Goal: Task Accomplishment & Management: Complete application form

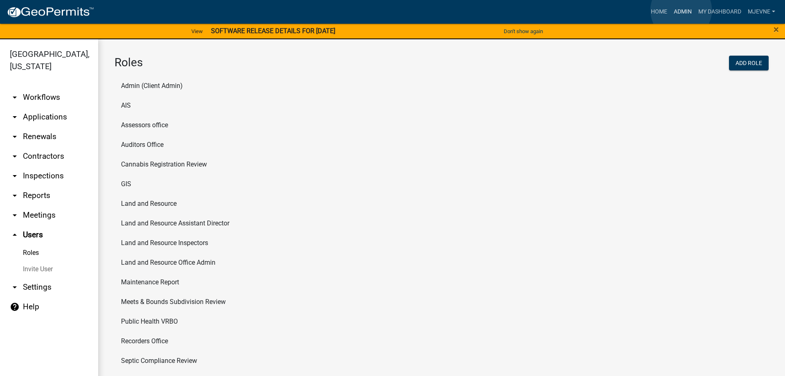
click at [681, 10] on link "Admin" at bounding box center [683, 12] width 25 height 16
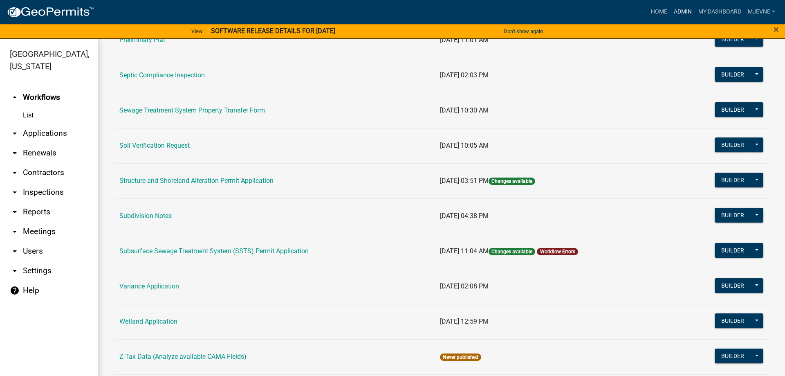
scroll to position [466, 0]
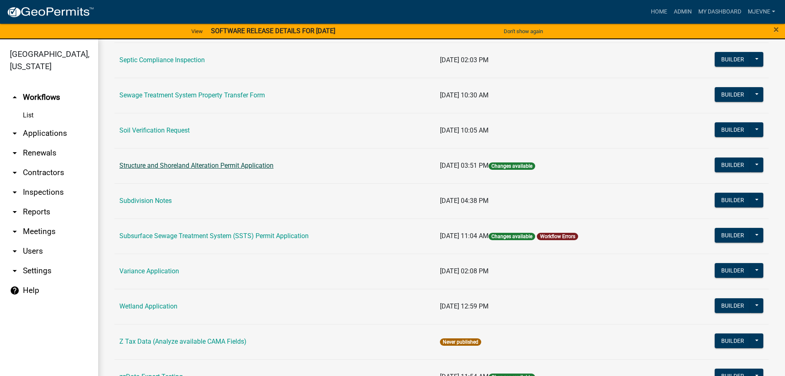
click at [210, 167] on link "Structure and Shoreland Alteration Permit Application" at bounding box center [196, 166] width 154 height 8
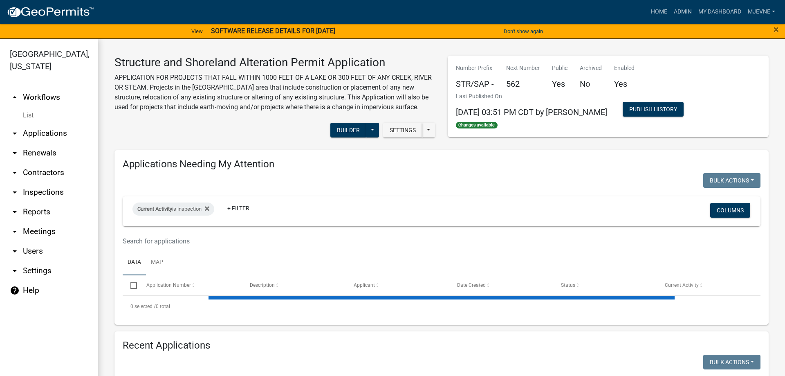
select select "1: 25"
select select "3: 100"
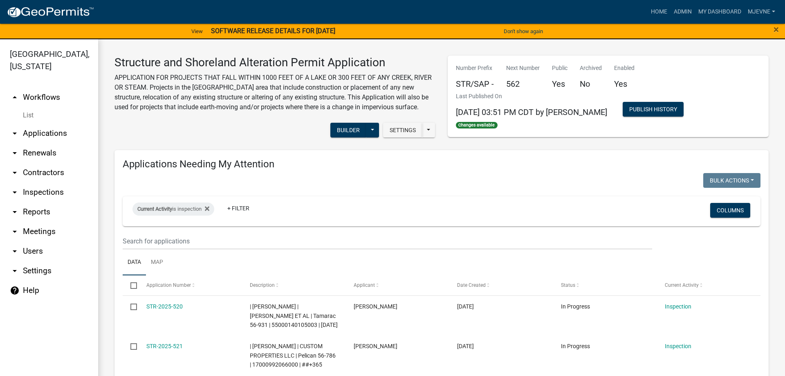
click at [16, 271] on icon "arrow_drop_down" at bounding box center [15, 271] width 10 height 10
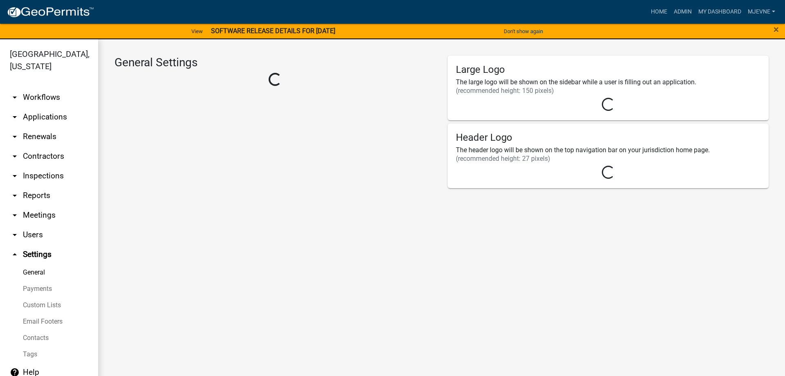
select select "3a0e02b3-6a9b-40ba-a09e-3159e1e606a9"
select select "MN"
select select "Central Standard Time"
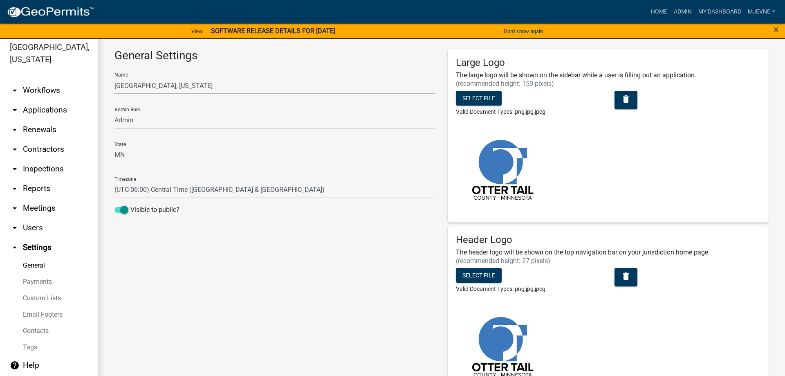
scroll to position [10, 0]
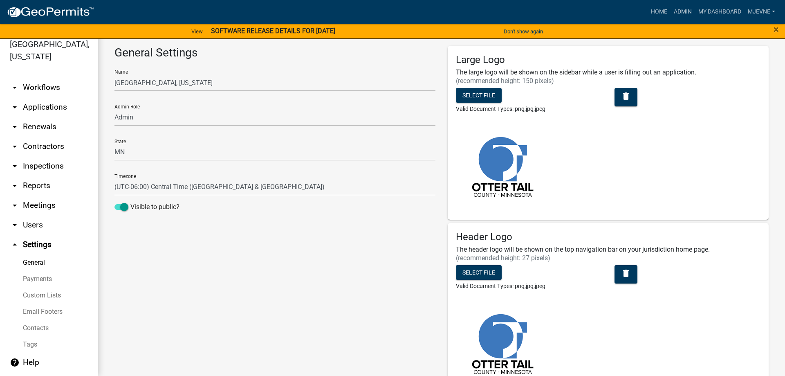
click at [34, 278] on link "Payments" at bounding box center [49, 279] width 98 height 16
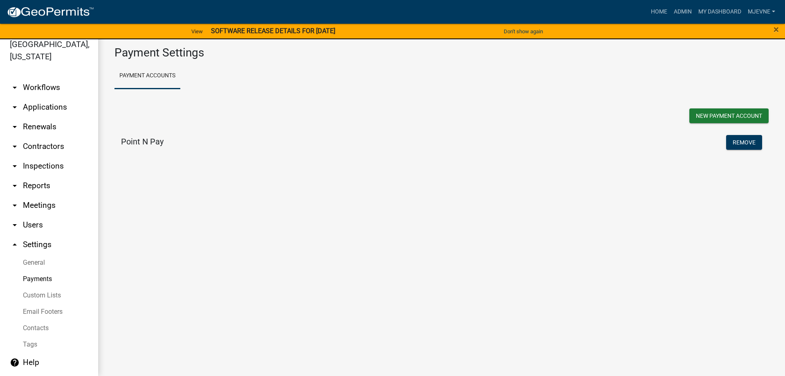
click at [137, 141] on h5 "Point N Pay" at bounding box center [142, 142] width 43 height 10
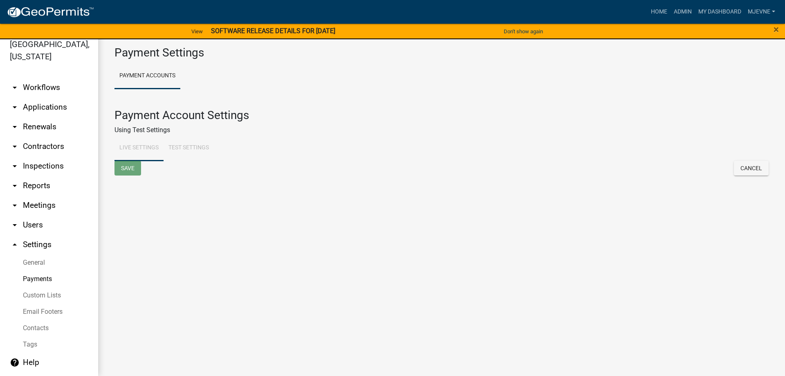
select select "4: Object"
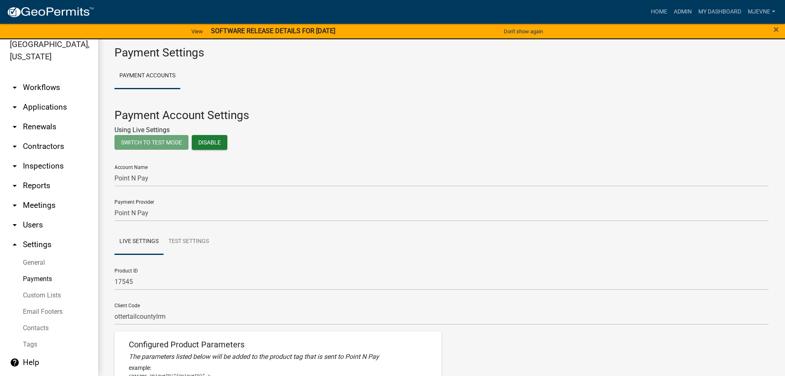
click at [40, 92] on link "arrow_drop_down Workflows" at bounding box center [49, 88] width 98 height 20
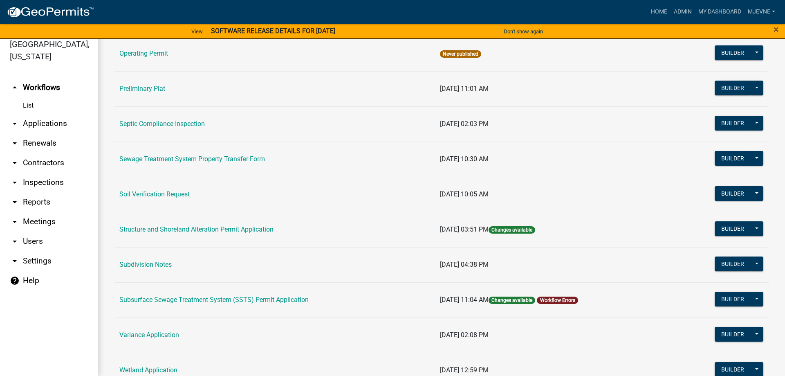
scroll to position [420, 0]
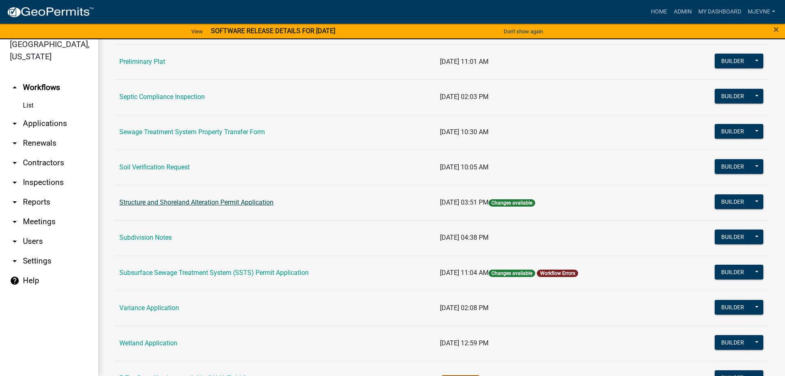
click at [169, 201] on link "Structure and Shoreland Alteration Permit Application" at bounding box center [196, 202] width 154 height 8
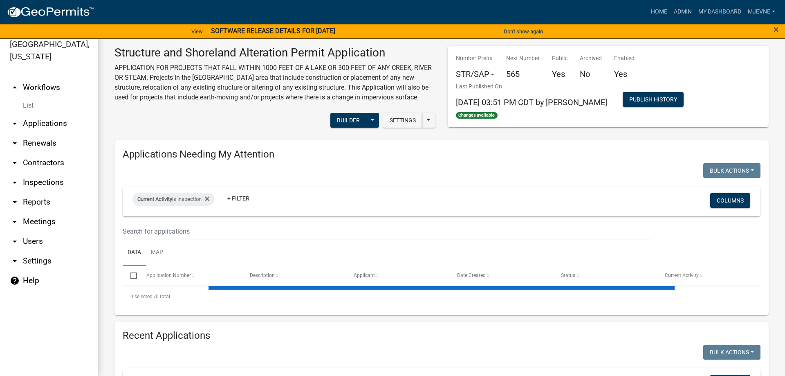
select select "3: 100"
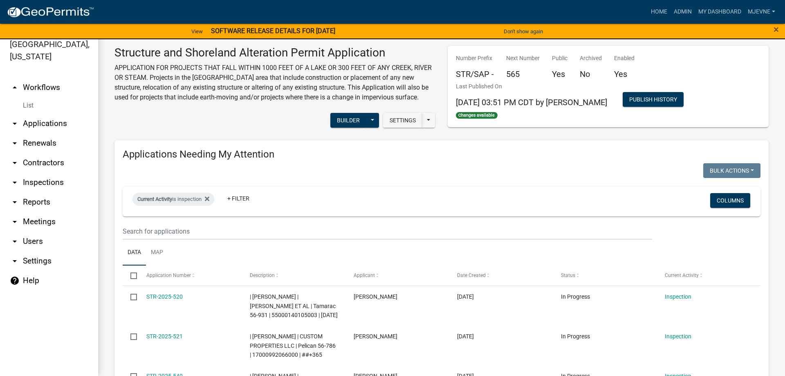
select select "1: 25"
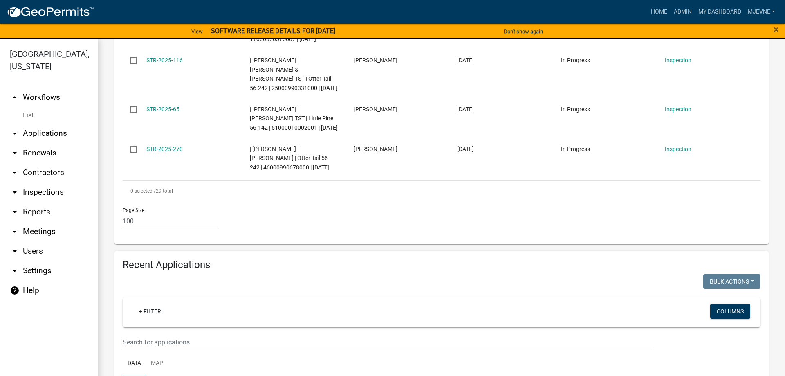
scroll to position [1585, 0]
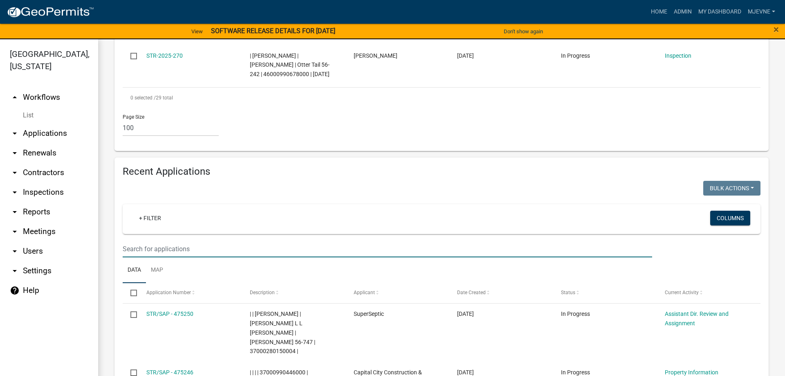
click at [166, 241] on input "text" at bounding box center [388, 249] width 530 height 17
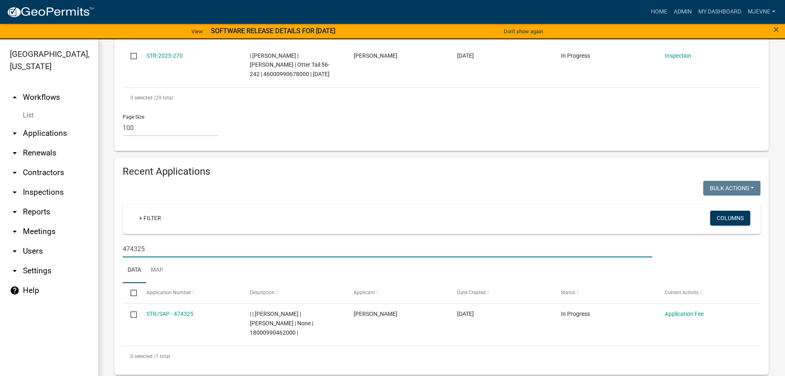
scroll to position [1554, 0]
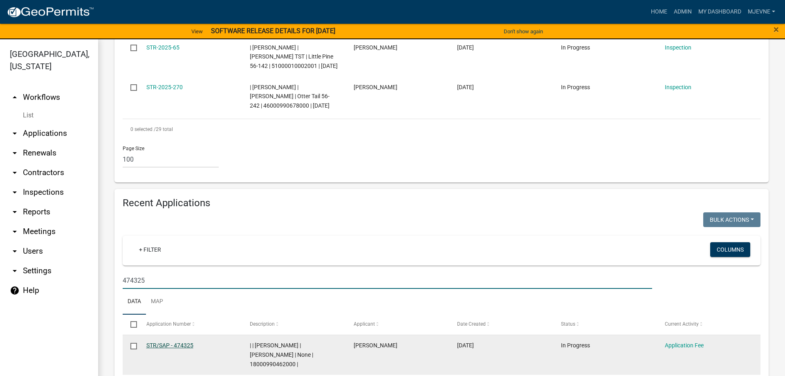
type input "474325"
click at [160, 342] on link "STR/SAP - 474325" at bounding box center [169, 345] width 47 height 7
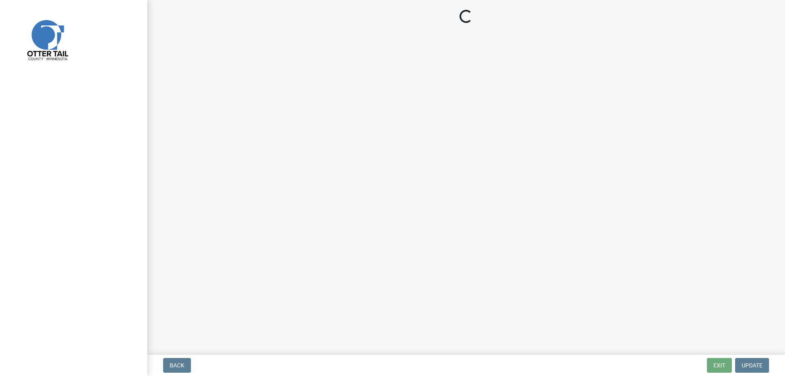
select select "3: 3"
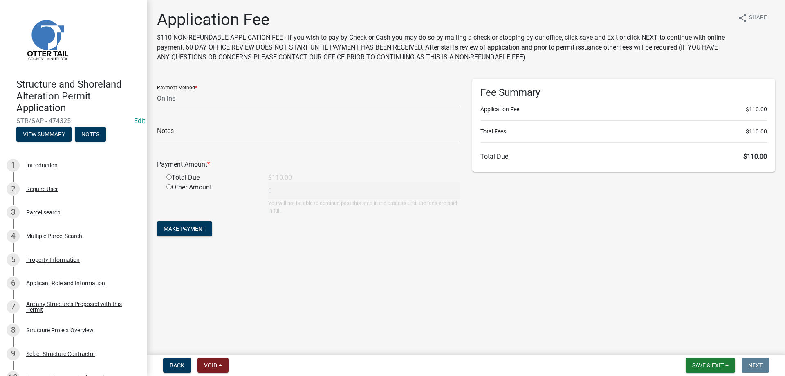
click at [169, 177] on input "radio" at bounding box center [168, 176] width 5 height 5
radio input "true"
type input "110"
click at [191, 230] on span "Make Payment" at bounding box center [185, 228] width 42 height 7
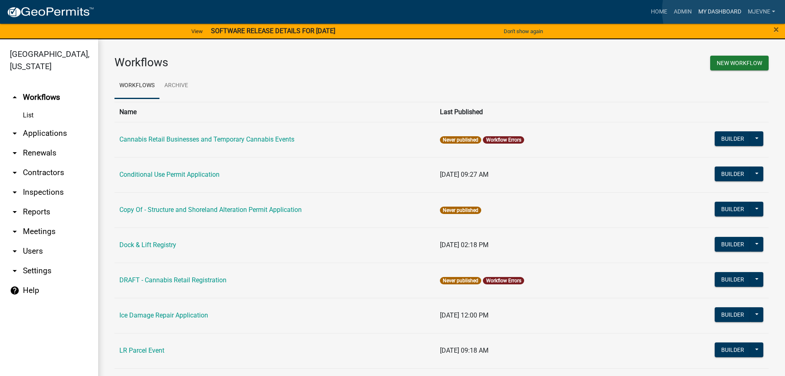
click at [724, 11] on link "My Dashboard" at bounding box center [719, 12] width 49 height 16
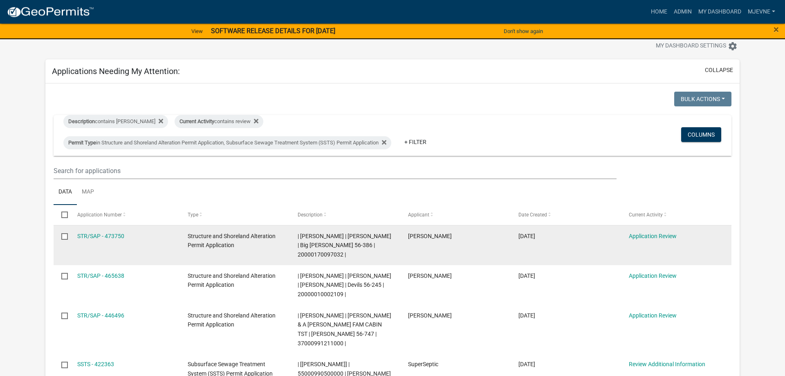
scroll to position [42, 0]
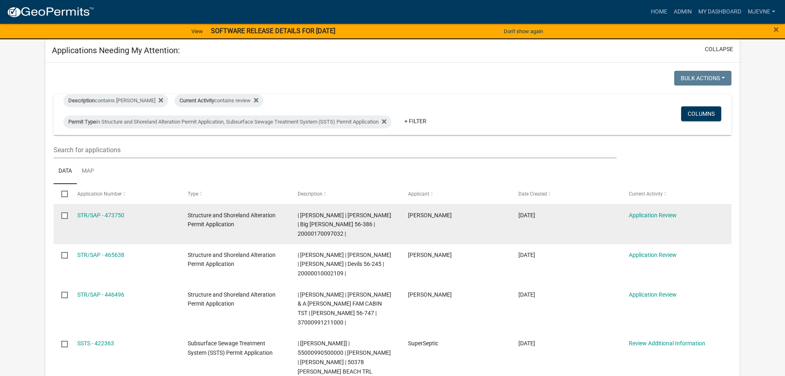
drag, startPoint x: 342, startPoint y: 233, endPoint x: 292, endPoint y: 225, distance: 51.0
click at [292, 225] on datatable-body-cell "| Michelle Jevne | JESSICA L SEIBENICK | Big McDonald 56-386 | 20000170097032 |" at bounding box center [345, 225] width 110 height 40
click at [315, 236] on span "| [PERSON_NAME] | [PERSON_NAME] | Big [PERSON_NAME] 56-386 | 20000170097032 |" at bounding box center [345, 224] width 94 height 25
drag, startPoint x: 298, startPoint y: 232, endPoint x: 343, endPoint y: 236, distance: 45.1
click at [343, 236] on span "| [PERSON_NAME] | [PERSON_NAME] | Big [PERSON_NAME] 56-386 | 20000170097032 |" at bounding box center [345, 224] width 94 height 25
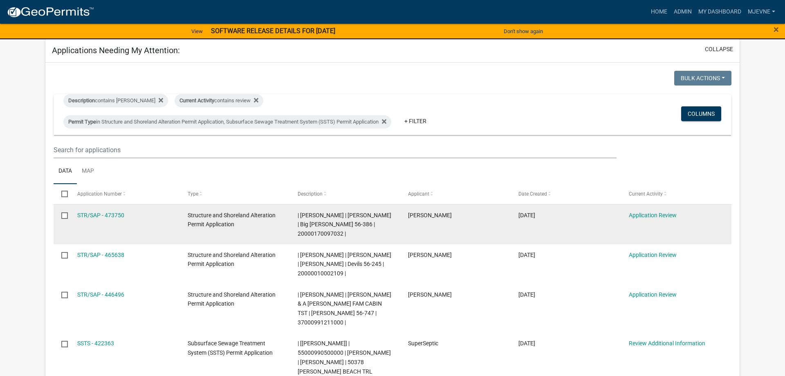
copy span "20000170097032"
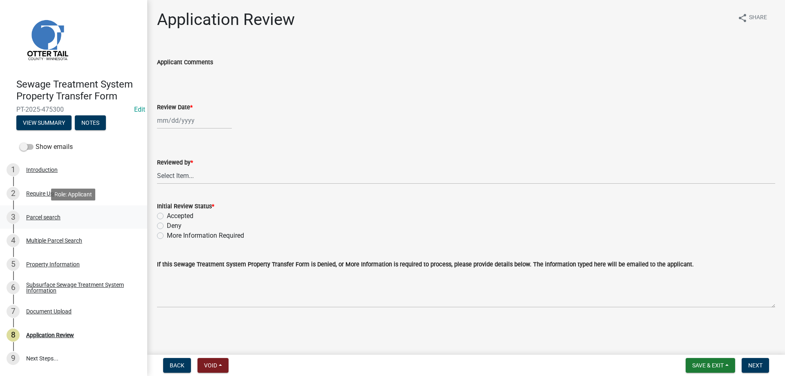
click at [36, 216] on div "Parcel search" at bounding box center [43, 217] width 34 height 6
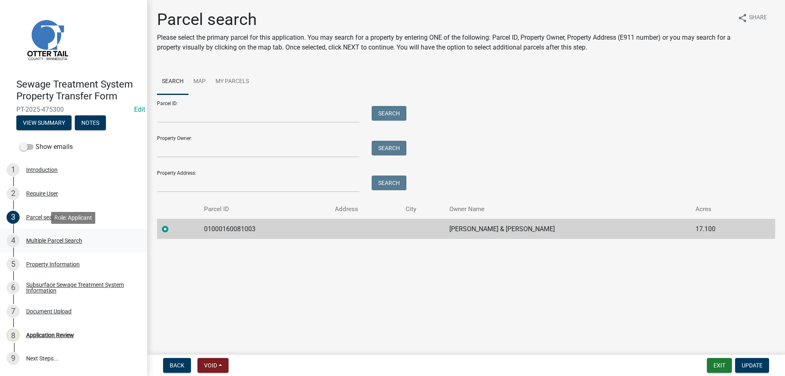
click at [43, 243] on div "Multiple Parcel Search" at bounding box center [54, 241] width 56 height 6
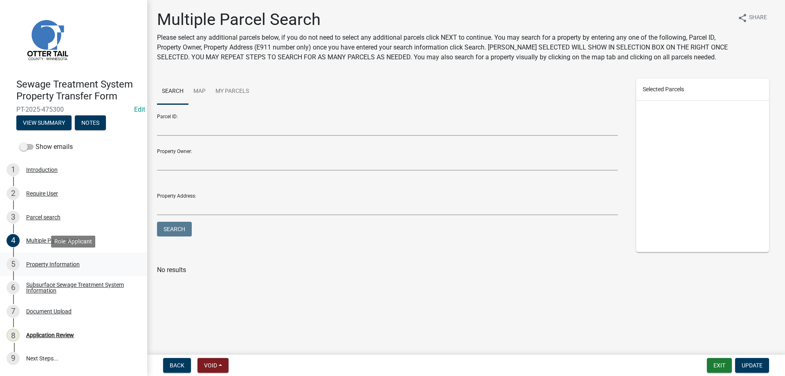
click at [44, 264] on div "Property Information" at bounding box center [53, 264] width 54 height 6
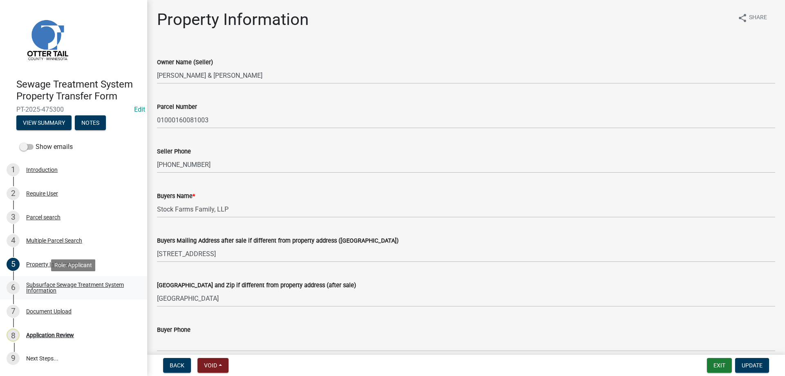
click at [41, 286] on div "Subsurface Sewage Treatment System Information" at bounding box center [80, 287] width 108 height 11
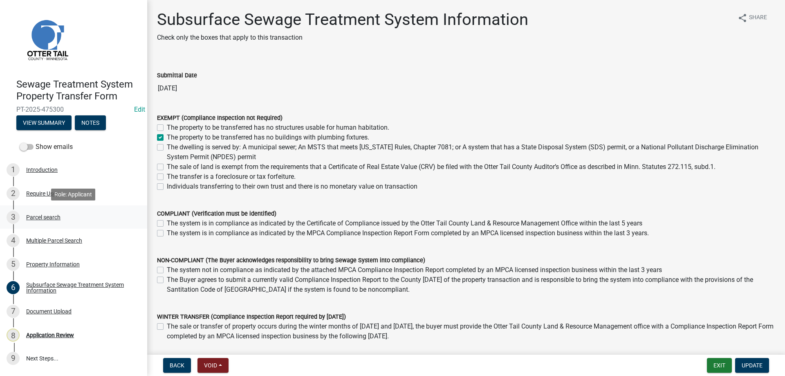
click at [35, 216] on div "Parcel search" at bounding box center [43, 217] width 34 height 6
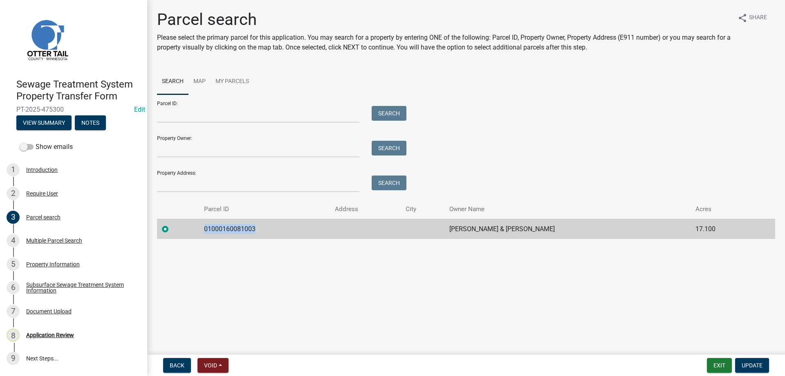
drag, startPoint x: 254, startPoint y: 231, endPoint x: 201, endPoint y: 231, distance: 53.6
click at [201, 231] on td "01000160081003" at bounding box center [264, 229] width 131 height 20
copy td "01000160081003"
click at [55, 334] on div "Application Review" at bounding box center [50, 335] width 48 height 6
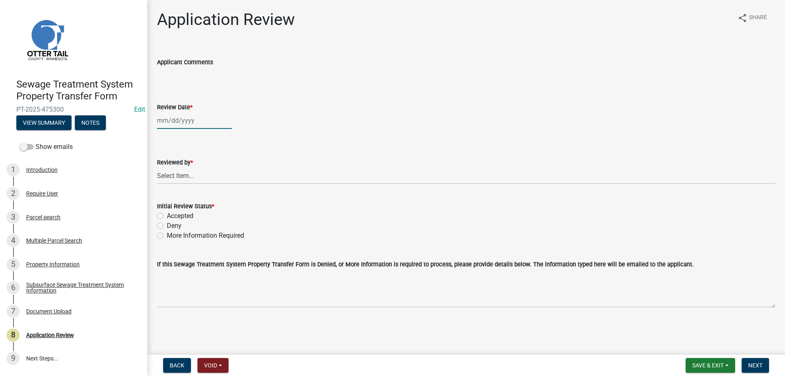
click at [178, 117] on input "Review Date *" at bounding box center [194, 120] width 75 height 17
select select "9"
select select "2025"
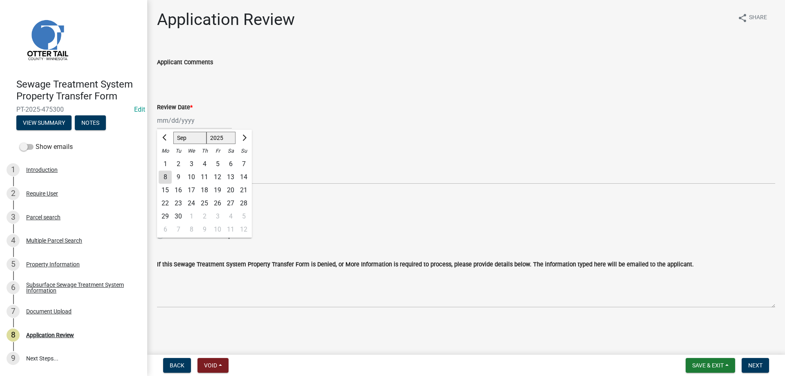
click at [165, 177] on div "8" at bounding box center [165, 177] width 13 height 13
type input "[DATE]"
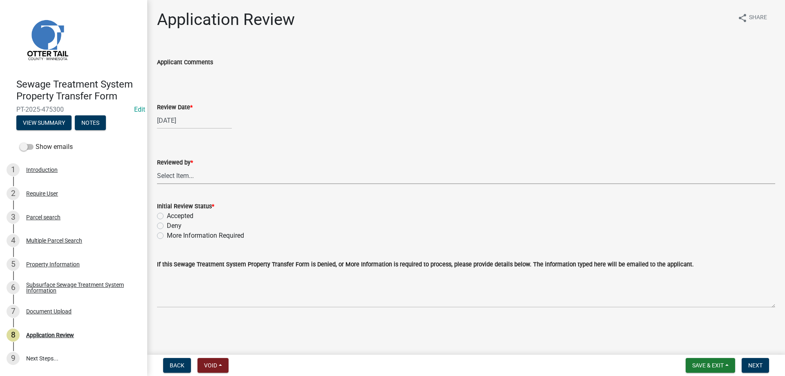
click at [157, 167] on select "Select Item... Alexis Newark Amy Busko Andrea Perales Brittany Tollefson Christ…" at bounding box center [466, 175] width 618 height 17
click option "Michelle Jevne" at bounding box center [0, 0] width 0 height 0
select select "b4c12476-3918-4c31-b34d-126d47b866fd"
click at [167, 218] on label "Accepted" at bounding box center [180, 216] width 27 height 10
click at [167, 216] on input "Accepted" at bounding box center [169, 213] width 5 height 5
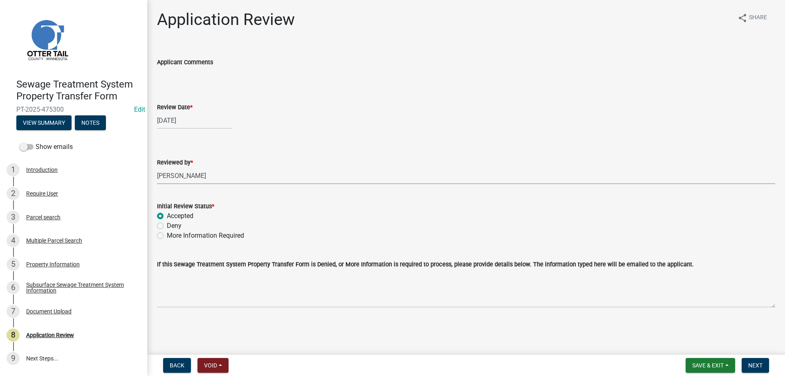
radio input "true"
click at [747, 369] on button "Next" at bounding box center [755, 365] width 27 height 15
click at [35, 215] on div "Parcel search" at bounding box center [43, 217] width 34 height 6
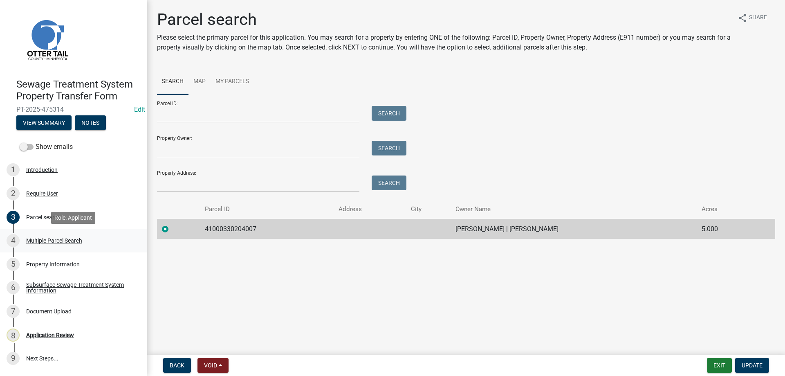
click at [67, 240] on div "Multiple Parcel Search" at bounding box center [54, 241] width 56 height 6
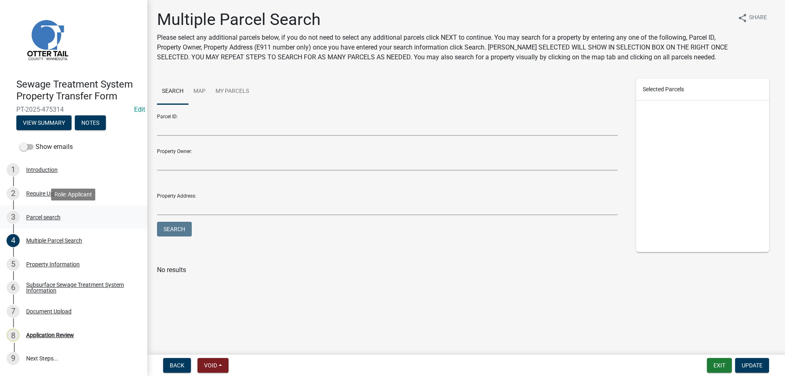
click at [38, 219] on div "Parcel search" at bounding box center [43, 217] width 34 height 6
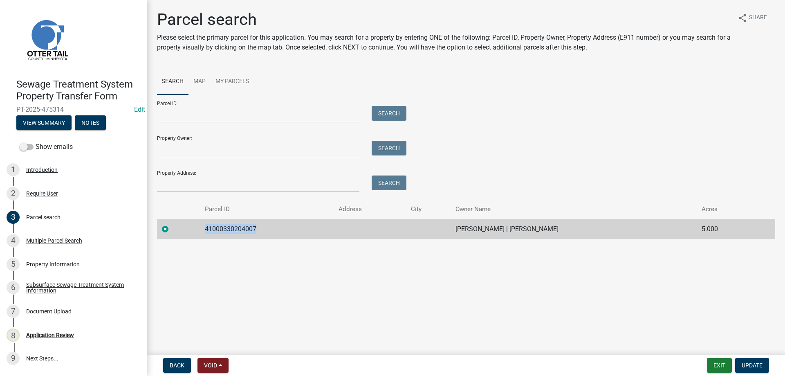
drag, startPoint x: 255, startPoint y: 228, endPoint x: 201, endPoint y: 225, distance: 54.1
click at [201, 225] on td "41000330204007" at bounding box center [267, 229] width 134 height 20
copy td "41000330204007"
click at [52, 265] on div "Property Information" at bounding box center [53, 264] width 54 height 6
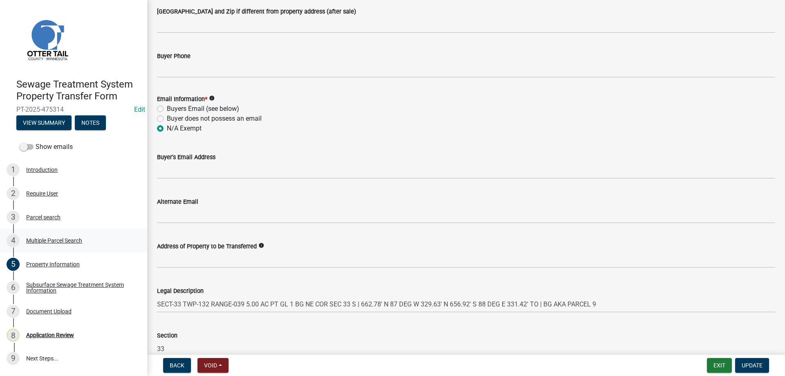
scroll to position [280, 0]
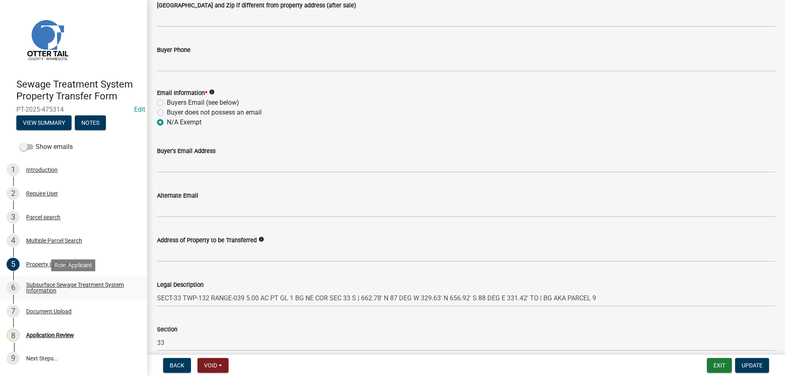
click at [31, 286] on div "Subsurface Sewage Treatment System Information" at bounding box center [80, 287] width 108 height 11
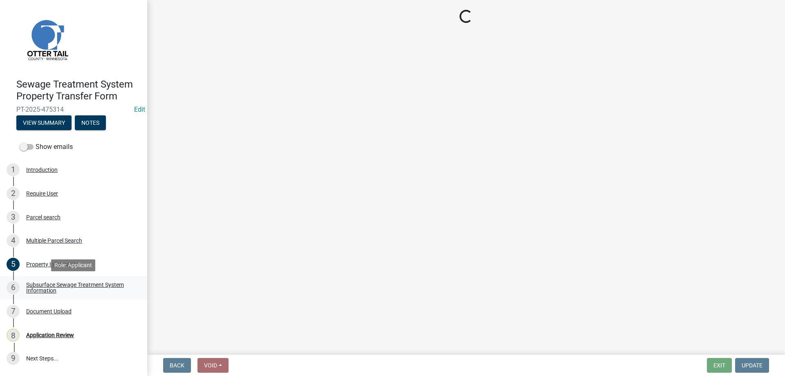
scroll to position [0, 0]
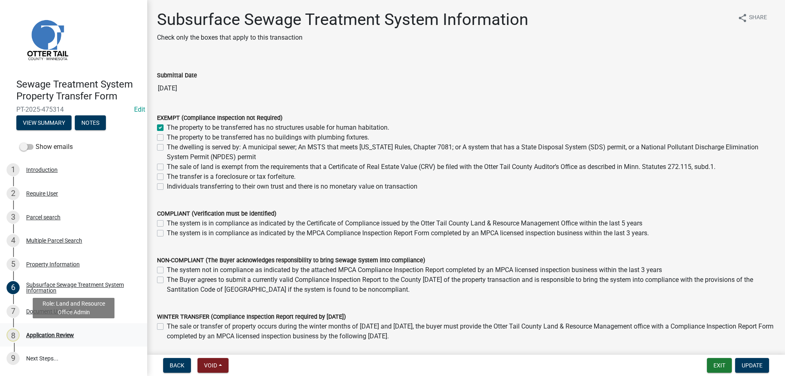
click at [55, 334] on div "Application Review" at bounding box center [50, 335] width 48 height 6
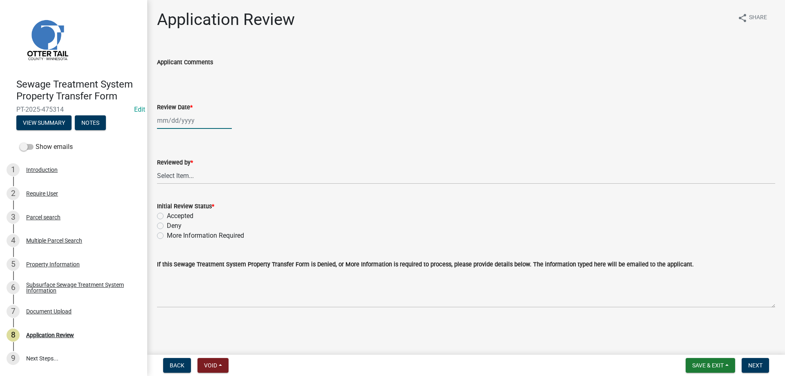
click at [173, 124] on input "Review Date *" at bounding box center [194, 120] width 75 height 17
select select "9"
select select "2025"
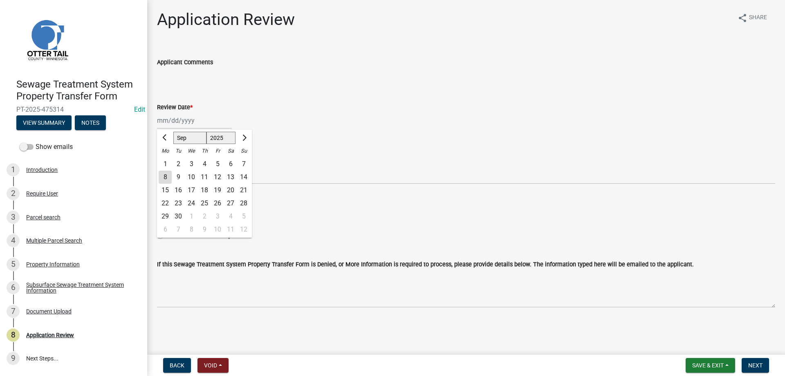
click at [168, 177] on div "8" at bounding box center [165, 177] width 13 height 13
type input "[DATE]"
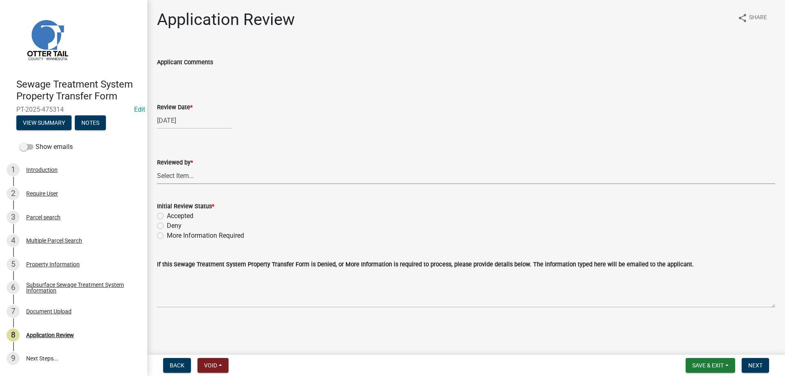
click at [157, 167] on select "Select Item... Alexis Newark Amy Busko Andrea Perales Brittany Tollefson Christ…" at bounding box center [466, 175] width 618 height 17
click option "Michelle Jevne" at bounding box center [0, 0] width 0 height 0
select select "b4c12476-3918-4c31-b34d-126d47b866fd"
click at [167, 216] on label "Accepted" at bounding box center [180, 216] width 27 height 10
click at [167, 216] on input "Accepted" at bounding box center [169, 213] width 5 height 5
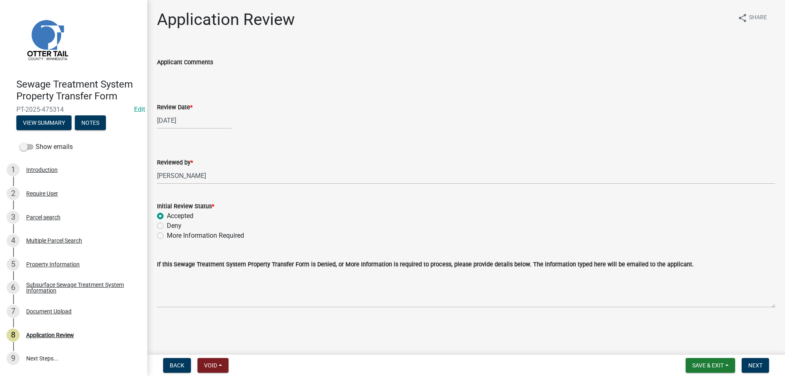
radio input "true"
click at [758, 366] on span "Next" at bounding box center [756, 365] width 14 height 7
click at [37, 219] on div "Parcel search" at bounding box center [43, 217] width 34 height 6
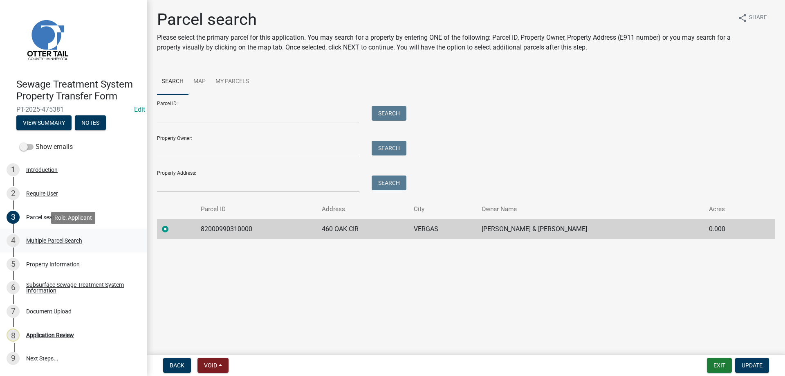
click at [46, 240] on div "Multiple Parcel Search" at bounding box center [54, 241] width 56 height 6
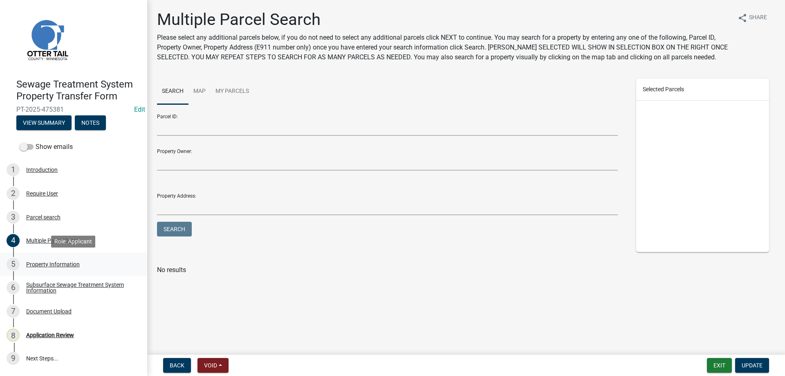
click at [53, 263] on div "Property Information" at bounding box center [53, 264] width 54 height 6
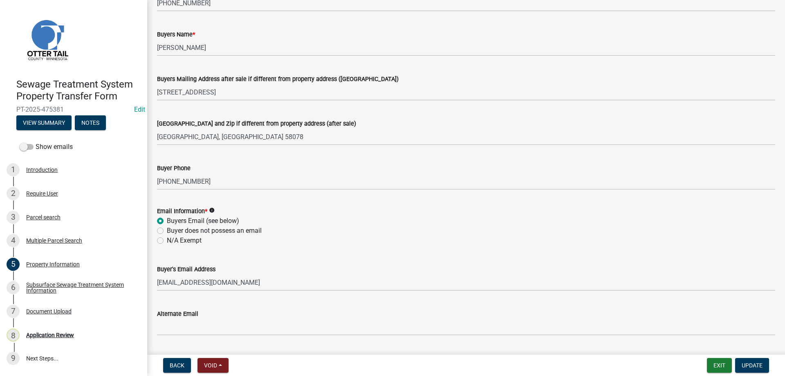
scroll to position [187, 0]
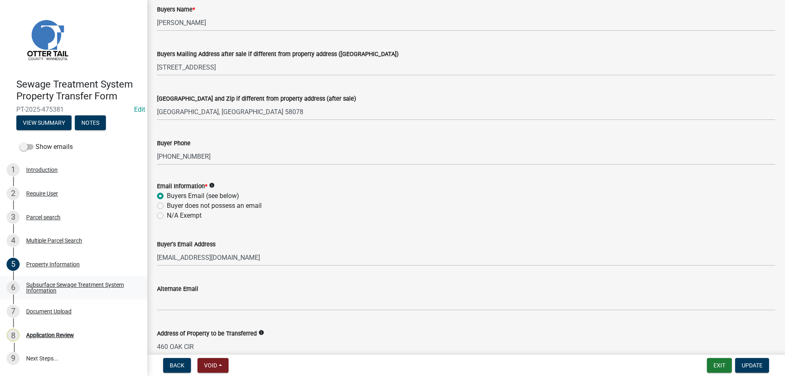
click at [49, 287] on div "Subsurface Sewage Treatment System Information" at bounding box center [80, 287] width 108 height 11
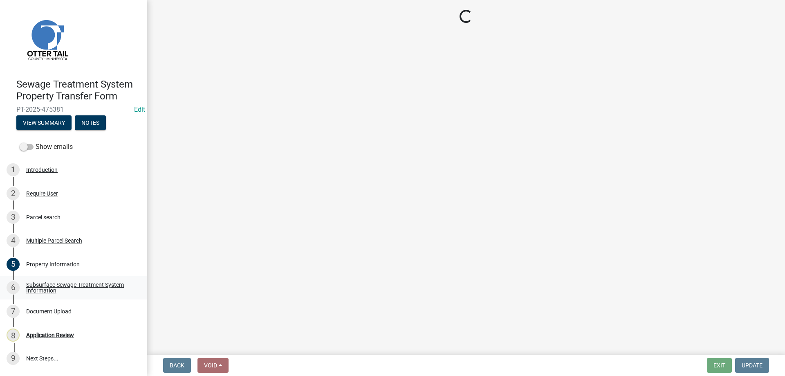
scroll to position [0, 0]
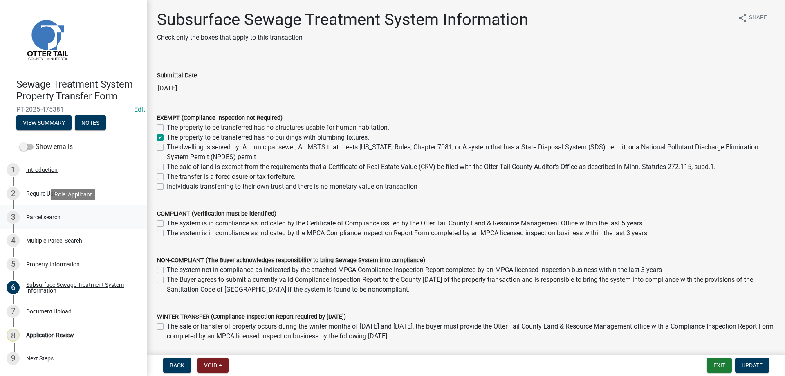
click at [37, 216] on div "Parcel search" at bounding box center [43, 217] width 34 height 6
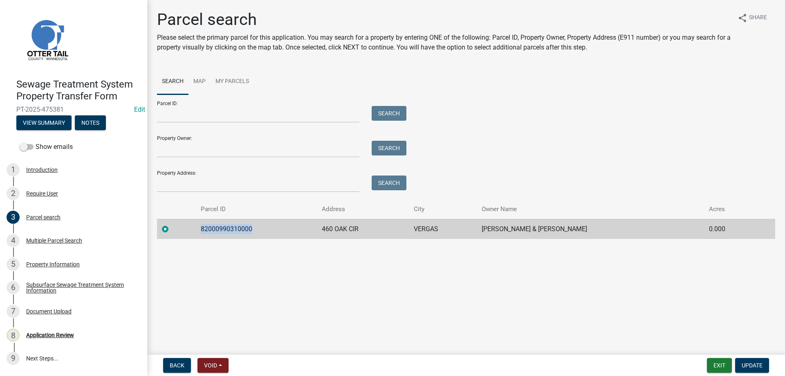
drag, startPoint x: 254, startPoint y: 228, endPoint x: 202, endPoint y: 229, distance: 51.6
click at [202, 229] on td "82000990310000" at bounding box center [256, 229] width 121 height 20
copy td "82000990310000"
click at [37, 243] on div "Multiple Parcel Search" at bounding box center [54, 241] width 56 height 6
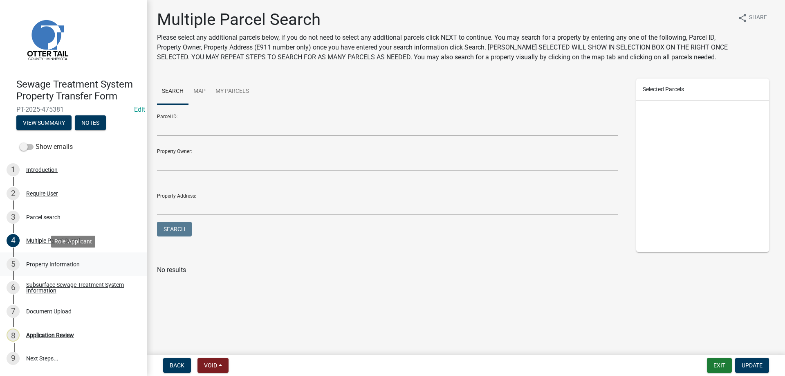
click at [68, 264] on div "Property Information" at bounding box center [53, 264] width 54 height 6
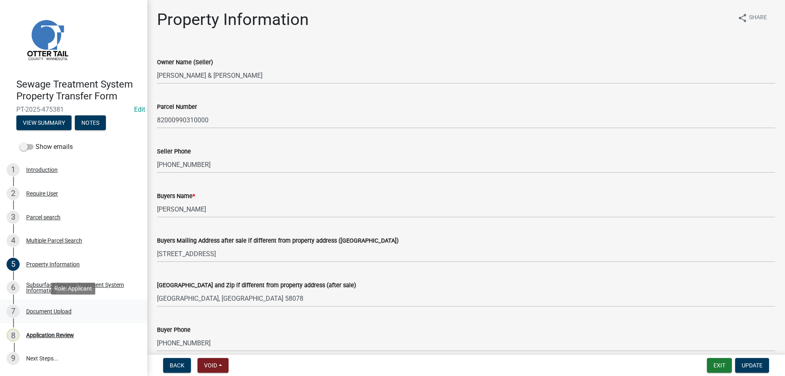
click at [41, 313] on div "Document Upload" at bounding box center [48, 311] width 45 height 6
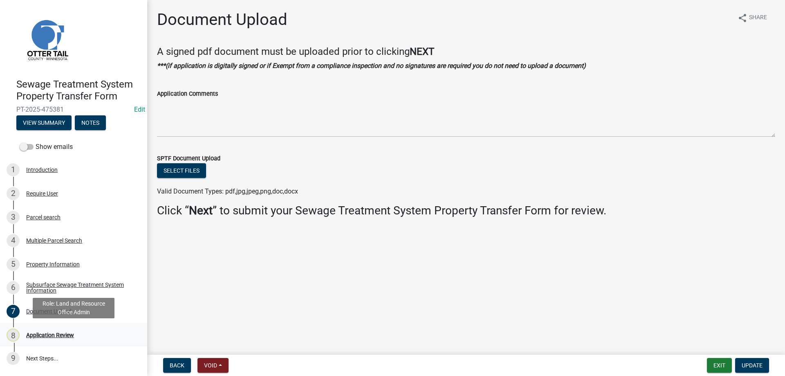
click at [54, 335] on div "Application Review" at bounding box center [50, 335] width 48 height 6
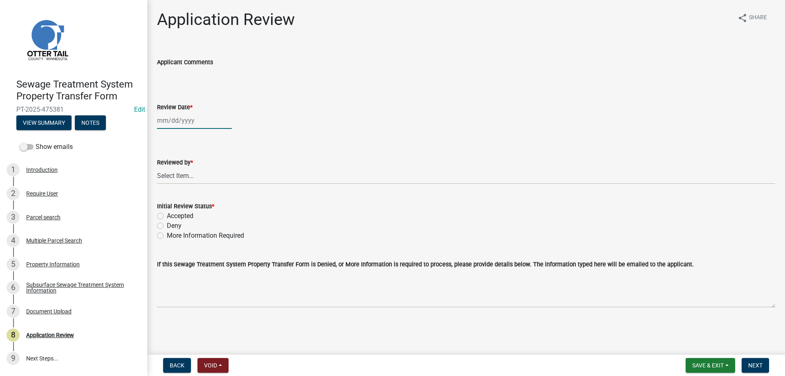
click at [170, 121] on input "Review Date *" at bounding box center [194, 120] width 75 height 17
select select "9"
select select "2025"
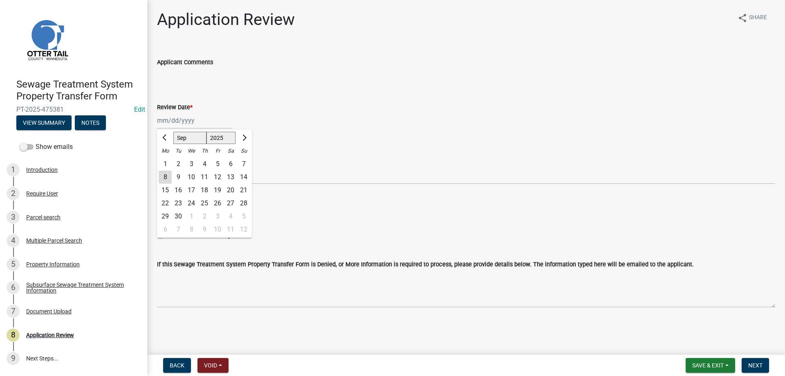
click at [166, 178] on div "8" at bounding box center [165, 177] width 13 height 13
type input "[DATE]"
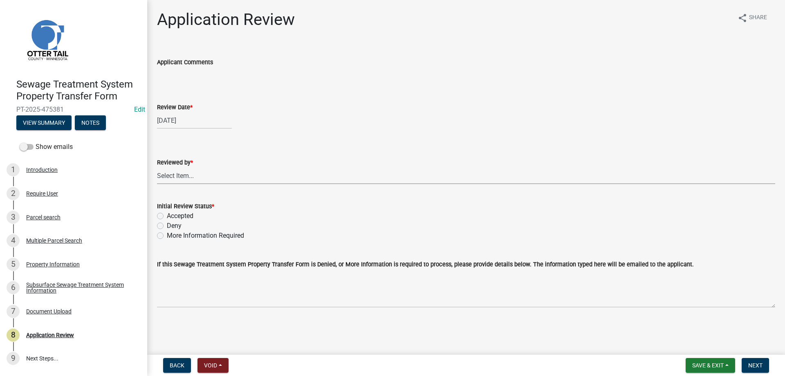
click at [157, 167] on select "Select Item... [PERSON_NAME] [PERSON_NAME] [PERSON_NAME] [PERSON_NAME] [PERSON_…" at bounding box center [466, 175] width 618 height 17
click option "[PERSON_NAME]" at bounding box center [0, 0] width 0 height 0
select select "b4c12476-3918-4c31-b34d-126d47b866fd"
click at [167, 216] on label "Accepted" at bounding box center [180, 216] width 27 height 10
click at [167, 216] on input "Accepted" at bounding box center [169, 213] width 5 height 5
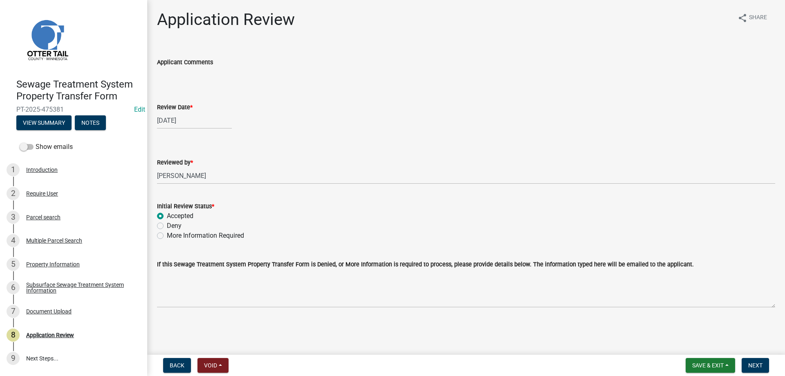
radio input "true"
click at [756, 369] on button "Next" at bounding box center [755, 365] width 27 height 15
click at [32, 215] on div "Parcel search" at bounding box center [43, 217] width 34 height 6
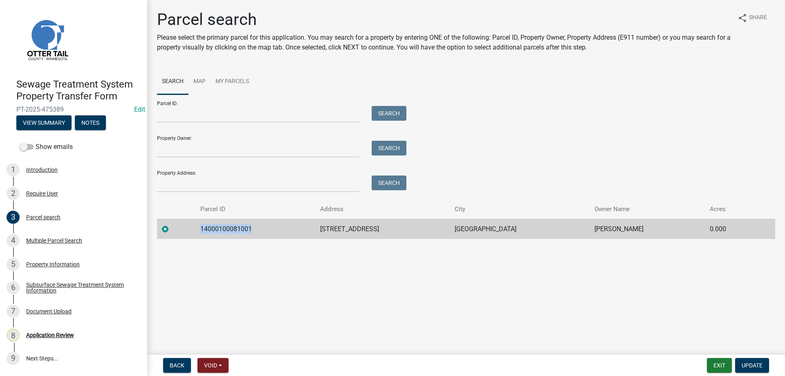
drag, startPoint x: 256, startPoint y: 228, endPoint x: 205, endPoint y: 229, distance: 51.5
click at [205, 229] on td "14000100081001" at bounding box center [256, 229] width 120 height 20
copy td "14000100081001"
click at [47, 242] on div "Multiple Parcel Search" at bounding box center [54, 241] width 56 height 6
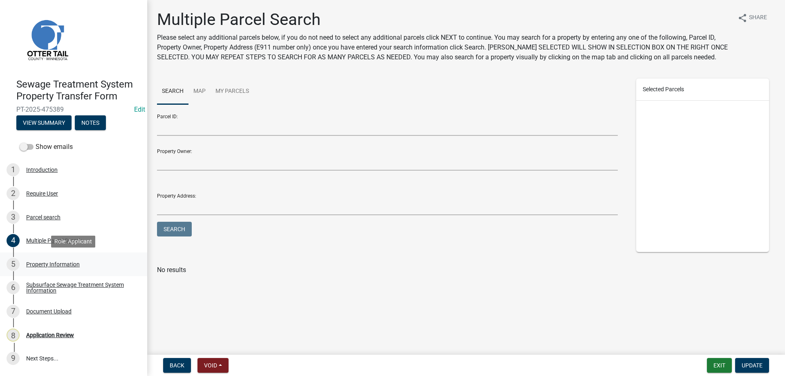
click at [49, 261] on div "Property Information" at bounding box center [53, 264] width 54 height 6
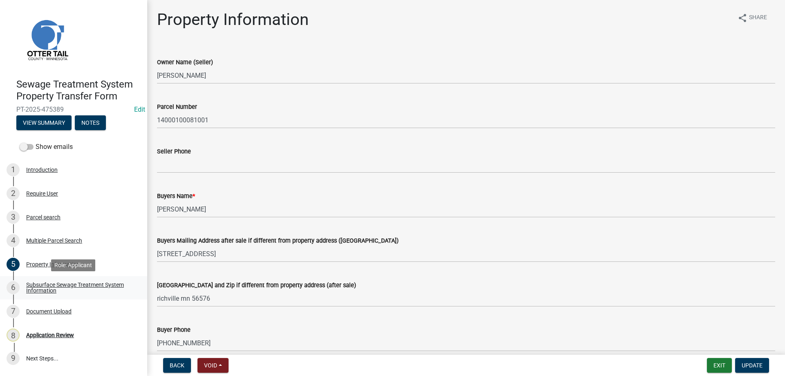
click at [43, 288] on div "Subsurface Sewage Treatment System Information" at bounding box center [80, 287] width 108 height 11
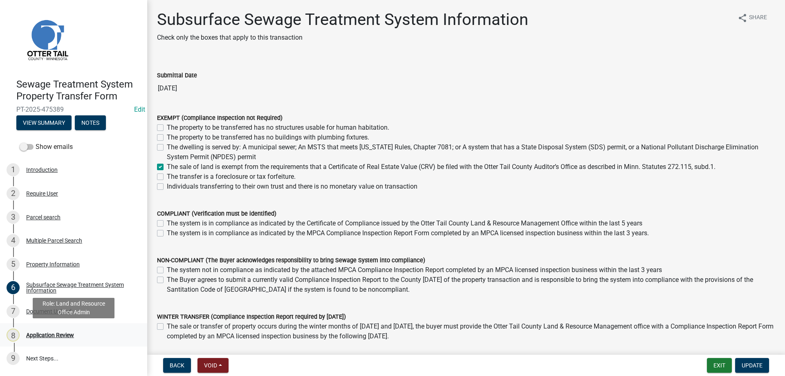
click at [45, 333] on div "Application Review" at bounding box center [50, 335] width 48 height 6
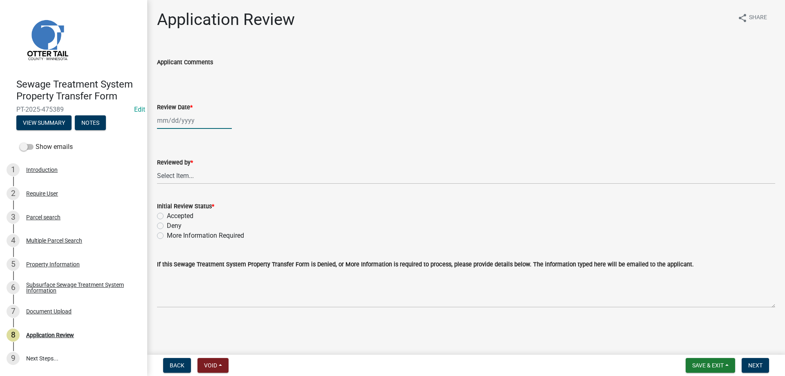
click at [171, 126] on input "Review Date *" at bounding box center [194, 120] width 75 height 17
select select "9"
select select "2025"
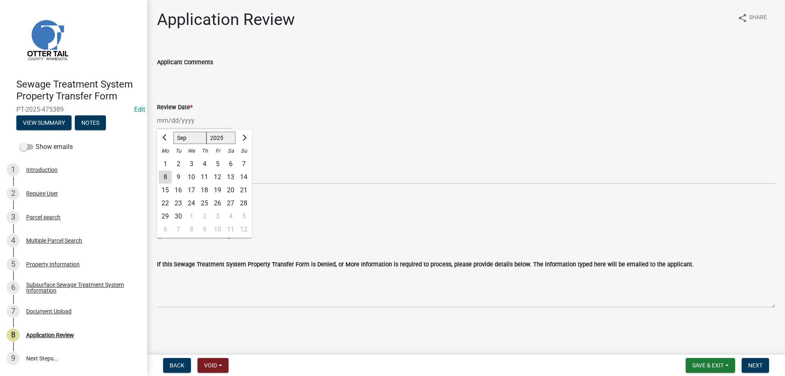
click at [164, 175] on div "8" at bounding box center [165, 177] width 13 height 13
type input "[DATE]"
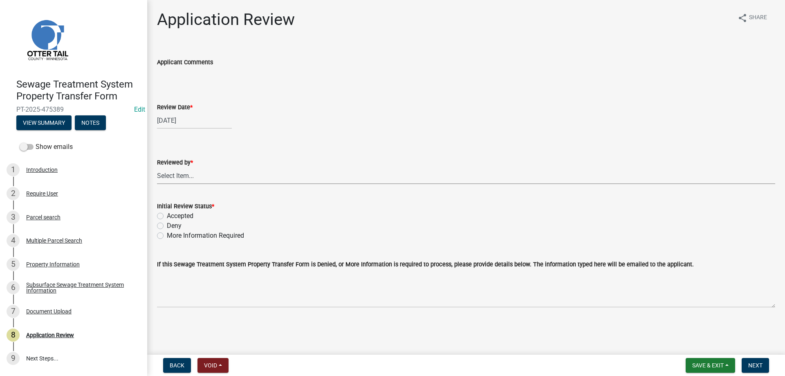
click at [157, 167] on select "Select Item... [PERSON_NAME] [PERSON_NAME] [PERSON_NAME] [PERSON_NAME] [PERSON_…" at bounding box center [466, 175] width 618 height 17
click option "[PERSON_NAME]" at bounding box center [0, 0] width 0 height 0
select select "b4c12476-3918-4c31-b34d-126d47b866fd"
click at [167, 214] on label "Accepted" at bounding box center [180, 216] width 27 height 10
click at [167, 214] on input "Accepted" at bounding box center [169, 213] width 5 height 5
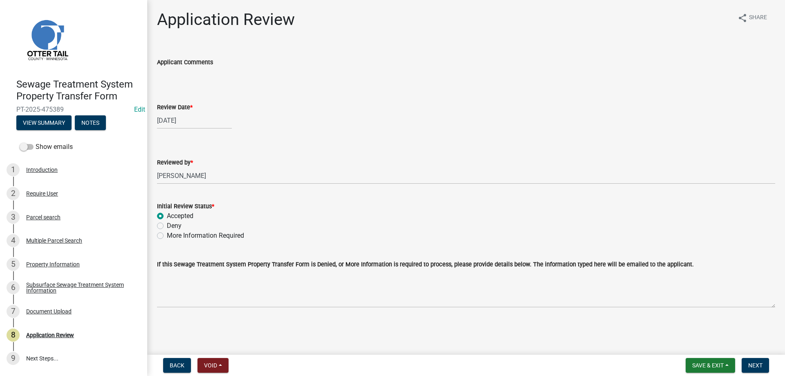
radio input "true"
click at [753, 365] on span "Next" at bounding box center [756, 365] width 14 height 7
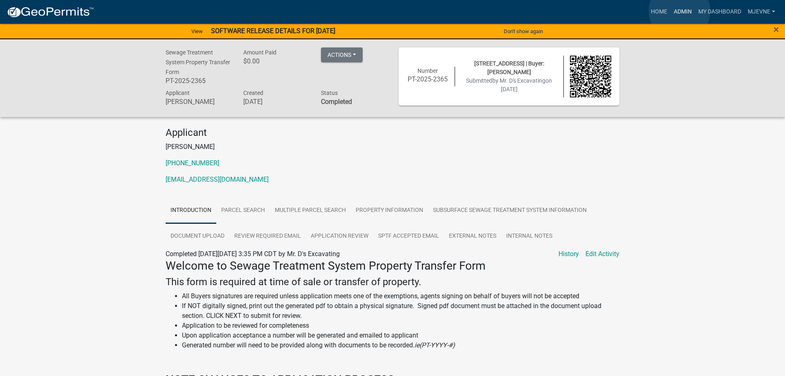
click at [680, 11] on link "Admin" at bounding box center [683, 12] width 25 height 16
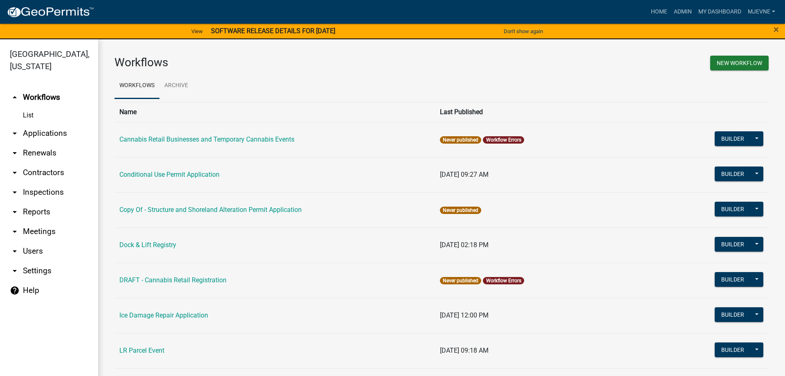
click at [32, 134] on link "arrow_drop_down Applications" at bounding box center [49, 134] width 98 height 20
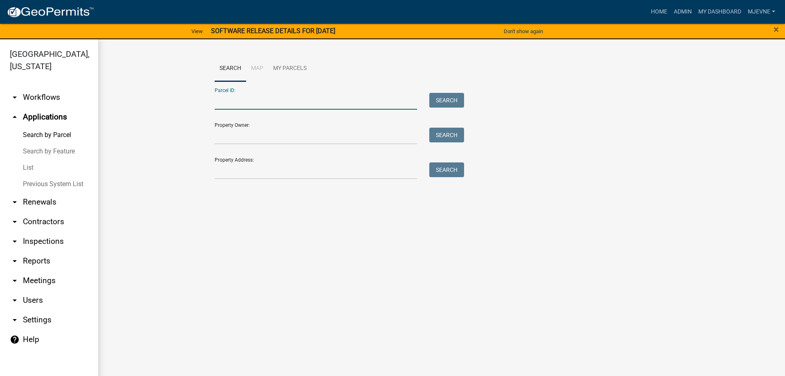
click at [237, 101] on input "Parcel ID:" at bounding box center [316, 101] width 202 height 17
paste input "20000170097032"
type input "20000170097032"
click at [443, 99] on button "Search" at bounding box center [446, 100] width 35 height 15
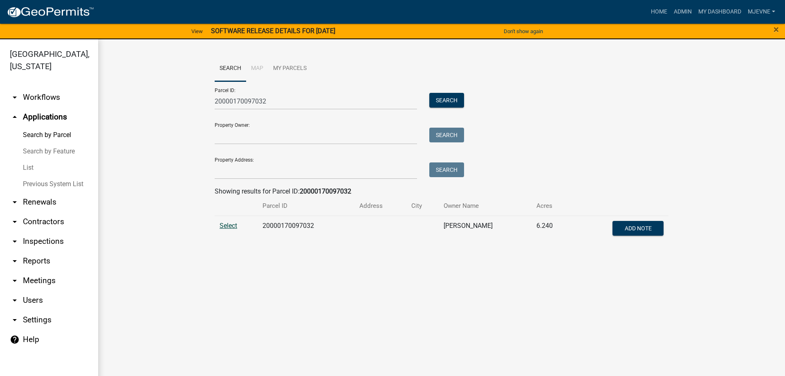
click at [227, 226] on span "Select" at bounding box center [229, 226] width 18 height 8
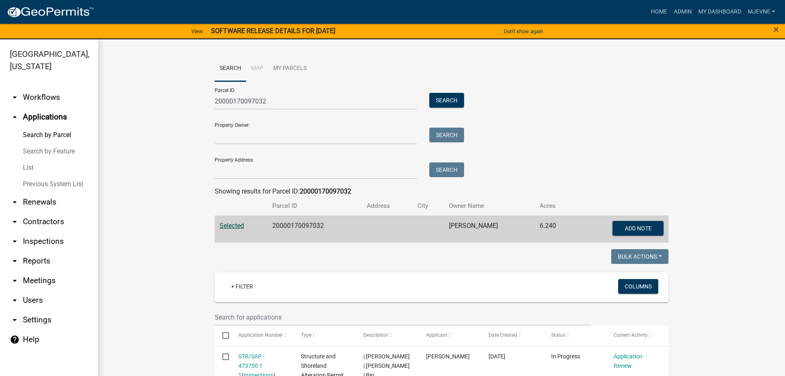
scroll to position [187, 0]
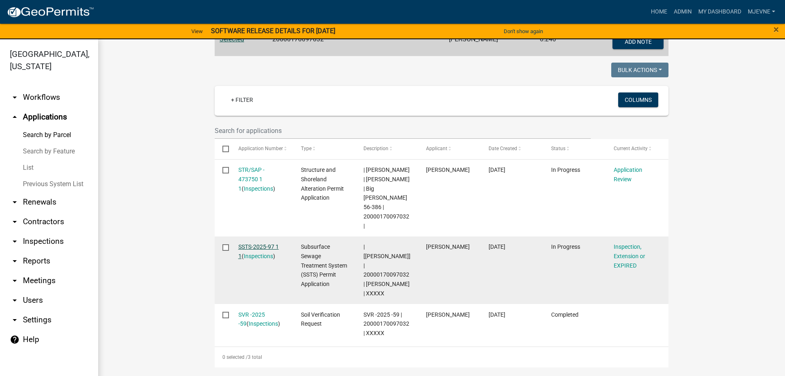
click at [262, 247] on link "SSTS-2025-97 1 1" at bounding box center [258, 251] width 40 height 16
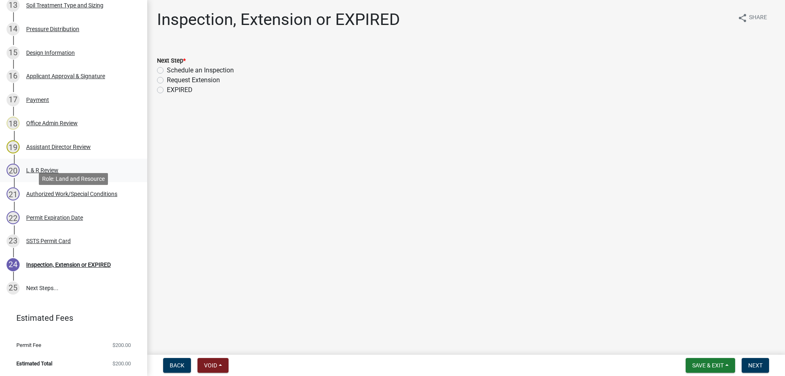
scroll to position [375, 0]
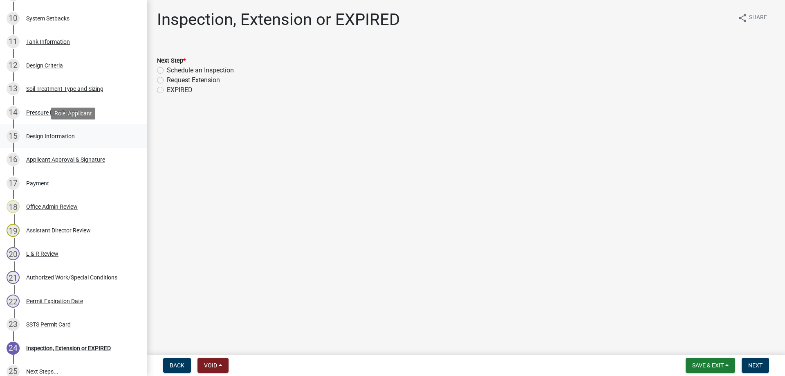
click at [60, 137] on div "Design Information" at bounding box center [50, 136] width 49 height 6
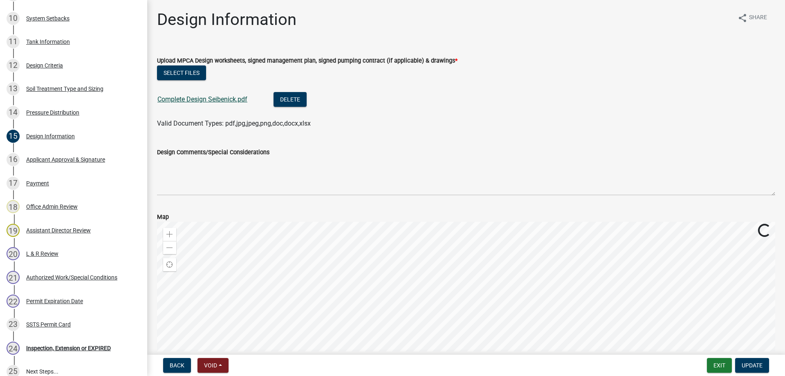
click at [197, 101] on link "Complete Design Seibenick.pdf" at bounding box center [202, 99] width 90 height 8
